Goal: Information Seeking & Learning: Learn about a topic

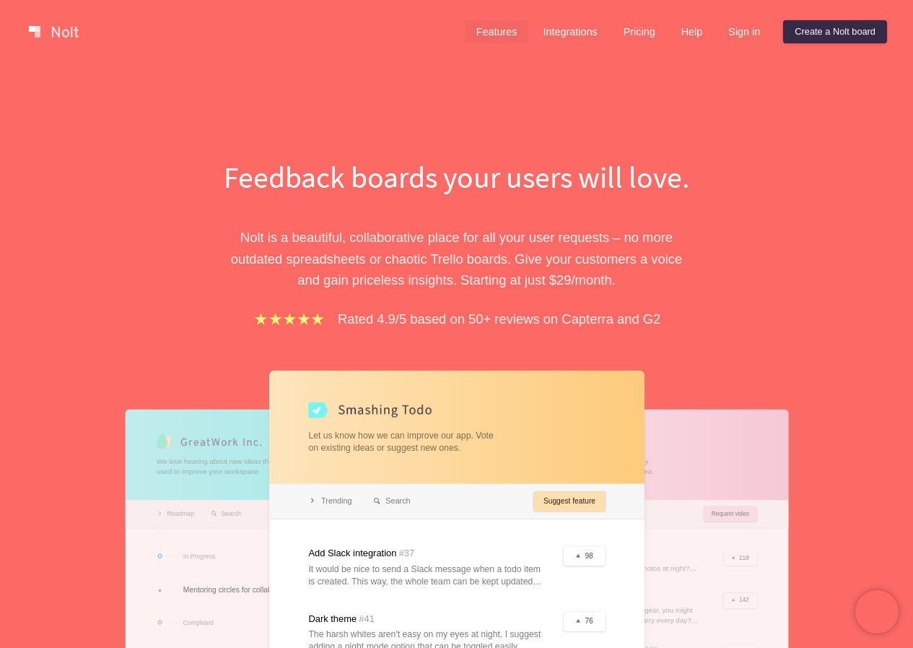
click at [503, 34] on link "Features" at bounding box center [497, 31] width 64 height 23
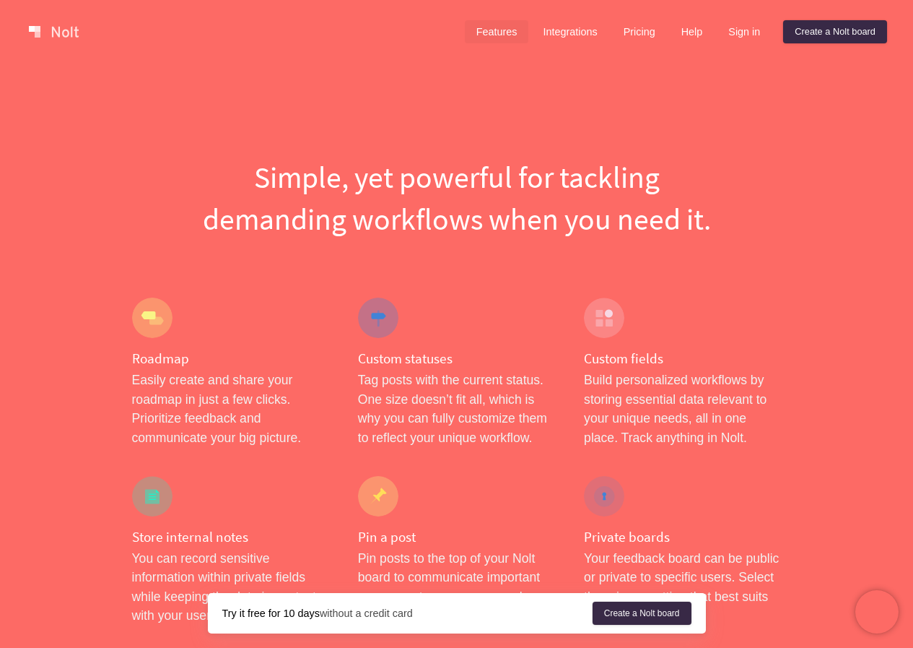
click at [503, 34] on link "Features" at bounding box center [497, 31] width 64 height 23
click at [542, 60] on div "Features Integrations Pricing Help Sign in Create a [PERSON_NAME] board Menu" at bounding box center [456, 32] width 913 height 64
click at [563, 33] on link "Integrations" at bounding box center [569, 31] width 77 height 23
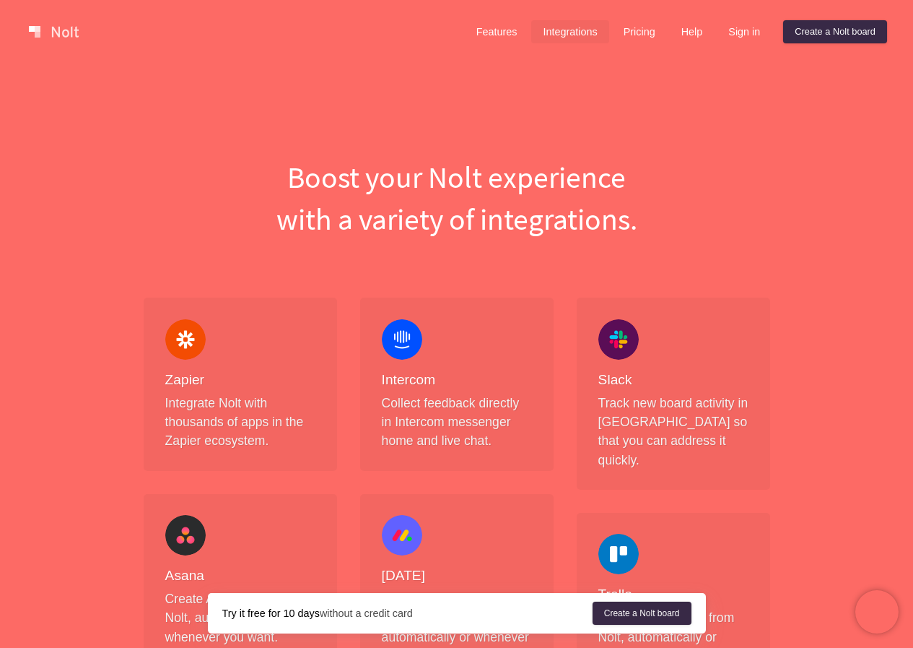
click at [21, 26] on div "Features Integrations Pricing Help Sign in Create a [PERSON_NAME] board Menu" at bounding box center [456, 32] width 913 height 64
click at [40, 37] on link at bounding box center [53, 31] width 61 height 23
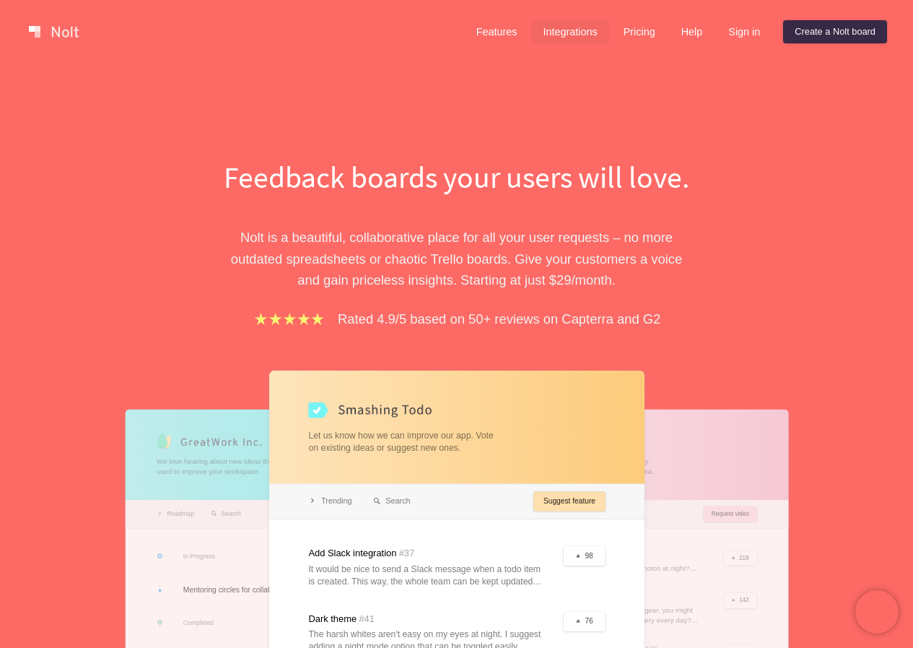
click at [550, 30] on link "Integrations" at bounding box center [569, 31] width 77 height 23
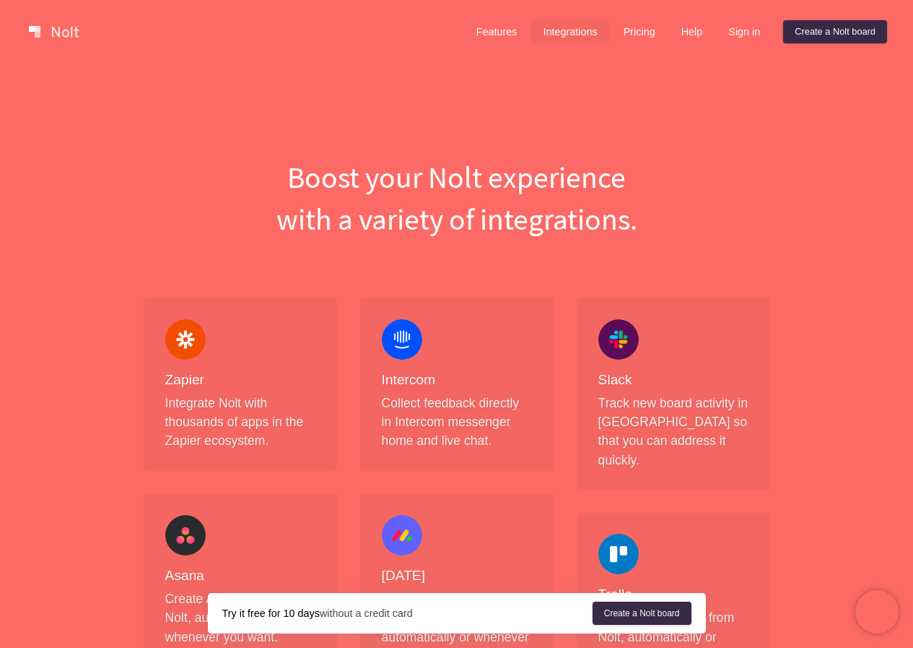
click at [550, 30] on link "Integrations" at bounding box center [569, 31] width 77 height 23
click at [344, 49] on div "Features Integrations Pricing Help Sign in Create a [PERSON_NAME] board Menu" at bounding box center [456, 32] width 913 height 64
click at [471, 27] on link "Features" at bounding box center [497, 31] width 64 height 23
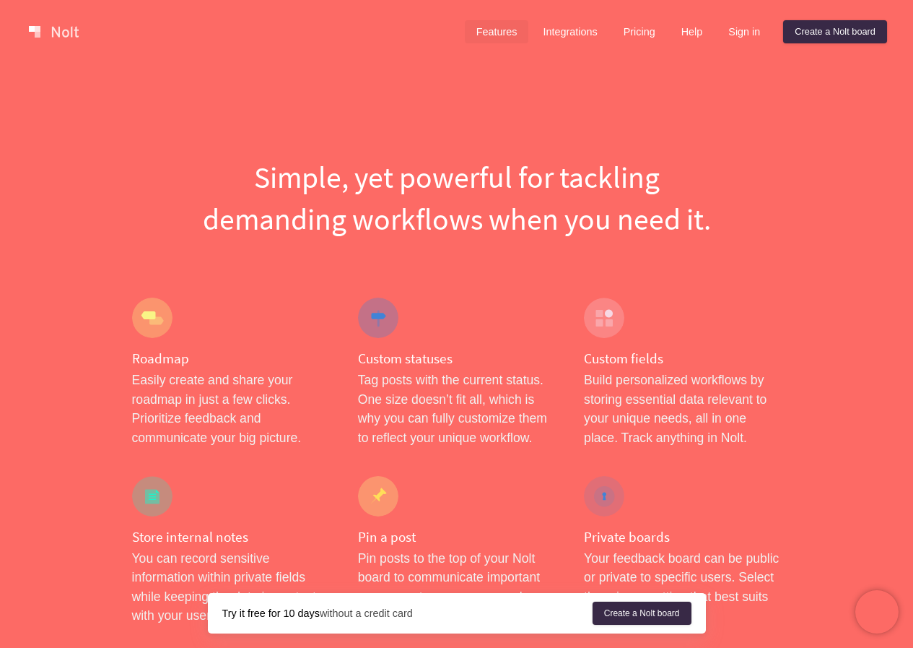
click at [490, 36] on link "Features" at bounding box center [497, 31] width 64 height 23
click at [0, 32] on div "Features Integrations Pricing Help Sign in Create a [PERSON_NAME] board Menu" at bounding box center [456, 32] width 913 height 64
click at [45, 27] on link at bounding box center [53, 31] width 61 height 23
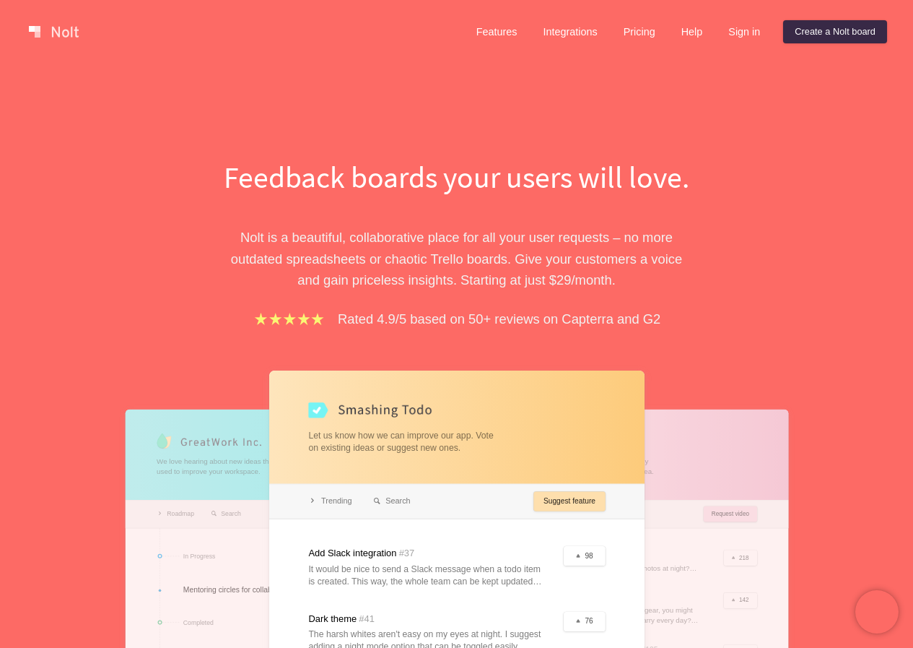
click at [45, 27] on link at bounding box center [53, 31] width 61 height 23
click at [0, 34] on div "Features Integrations Pricing Help Sign in Create a [PERSON_NAME] board Menu" at bounding box center [456, 32] width 913 height 64
click at [29, 35] on link at bounding box center [53, 31] width 61 height 23
click at [44, 38] on link at bounding box center [53, 31] width 61 height 23
